Goal: Task Accomplishment & Management: Use online tool/utility

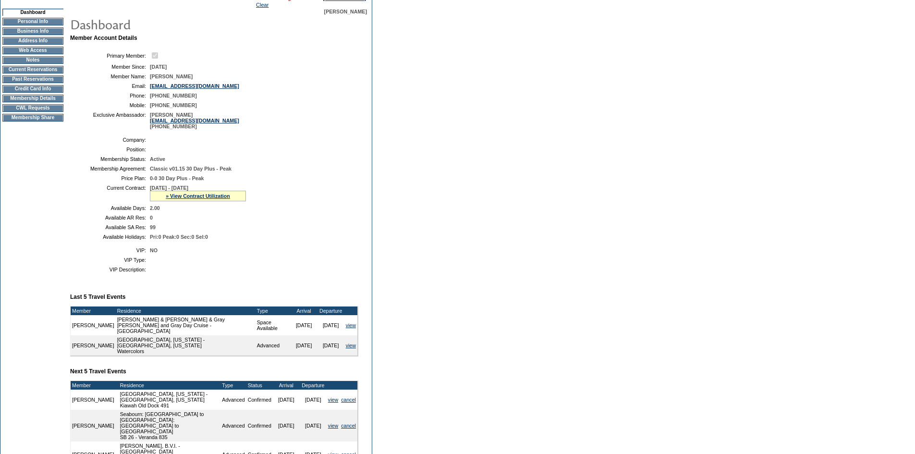
scroll to position [36, 0]
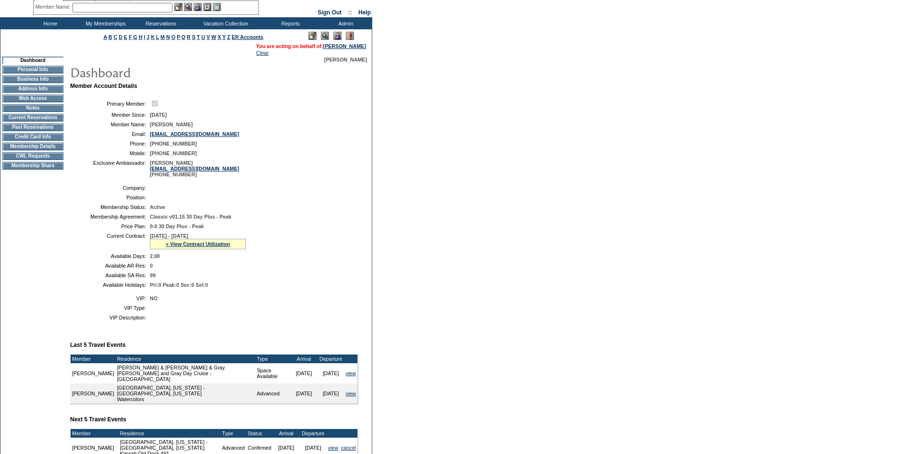
click at [27, 160] on td "CWL Requests" at bounding box center [32, 156] width 61 height 8
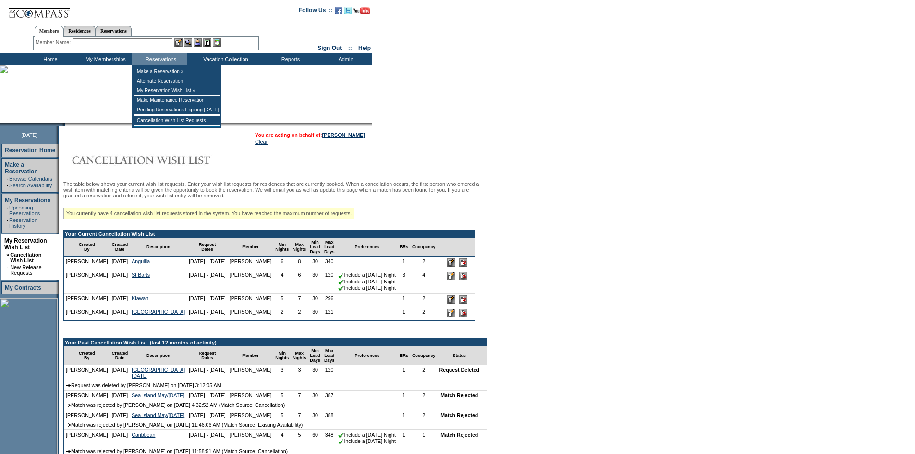
click at [150, 39] on input "text" at bounding box center [123, 43] width 100 height 10
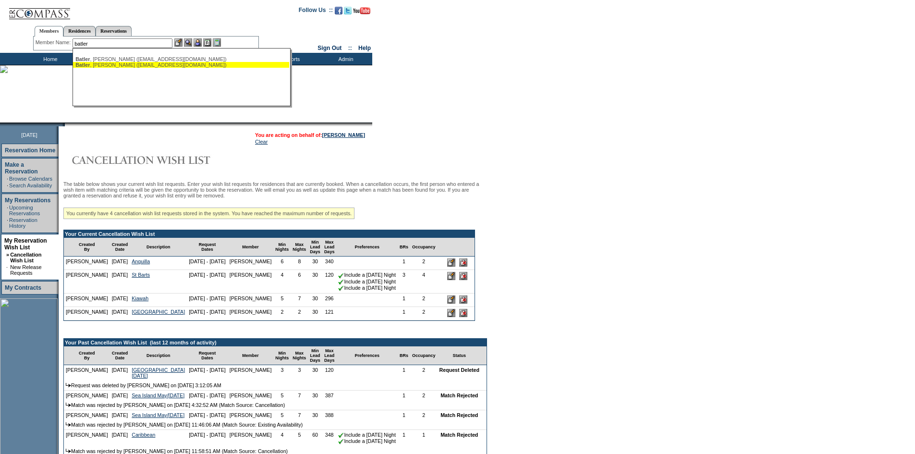
click at [161, 65] on div "Batler , Robert (rabatler@yahoo.com)" at bounding box center [180, 65] width 211 height 6
type input "Batler, Robert (rabatler@yahoo.com)"
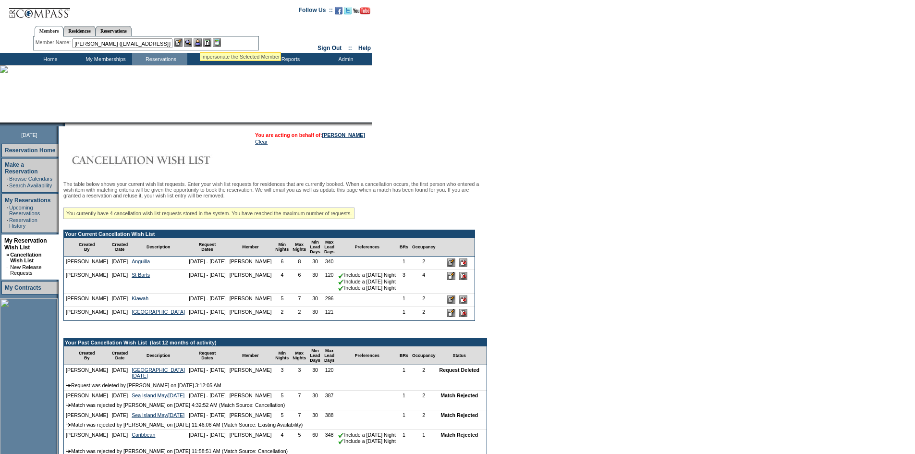
click at [200, 40] on img at bounding box center [198, 42] width 8 height 8
click at [190, 42] on img at bounding box center [188, 42] width 8 height 8
